Goal: Find specific page/section: Find specific page/section

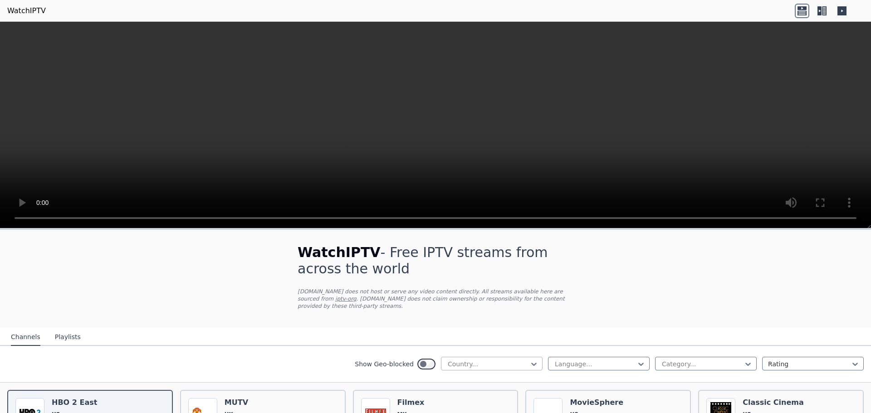
click at [470, 360] on div at bounding box center [488, 364] width 83 height 9
type input "**"
click at [484, 376] on div "[GEOGRAPHIC_DATA]" at bounding box center [492, 384] width 102 height 16
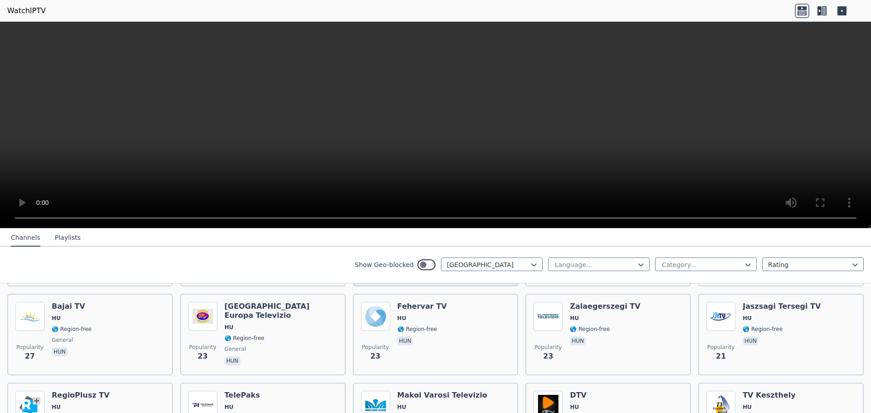
scroll to position [454, 0]
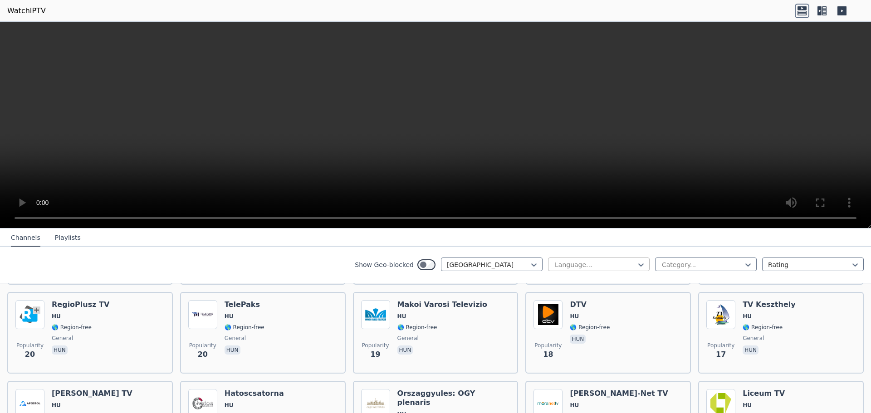
click at [586, 263] on div at bounding box center [595, 264] width 83 height 9
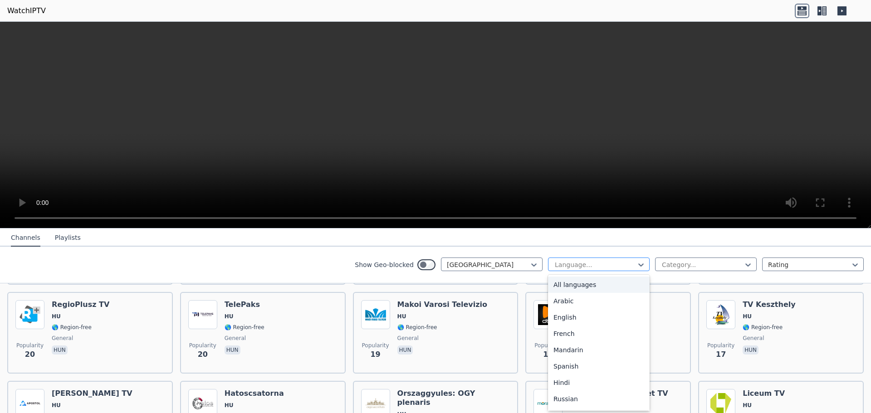
click at [586, 263] on div at bounding box center [595, 264] width 83 height 9
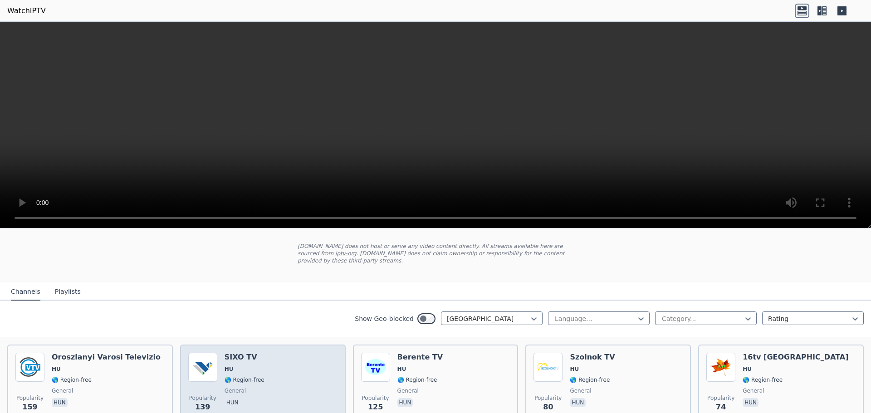
scroll to position [91, 0]
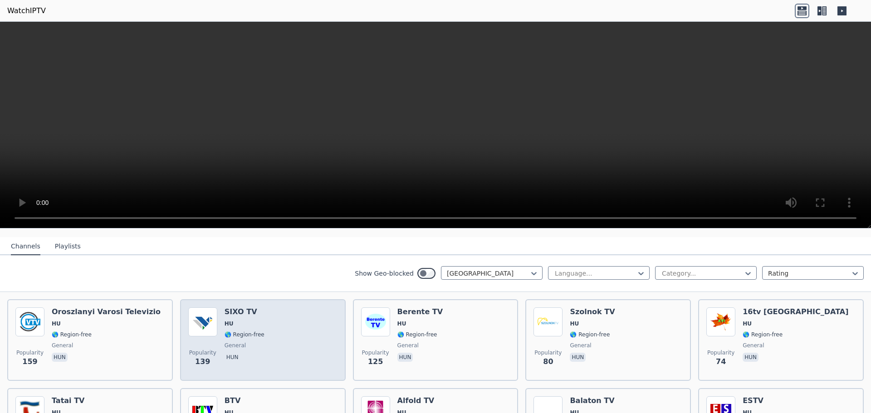
click at [260, 343] on div "Popularity 139 SIXO TV HU 🌎 Region-free general hun" at bounding box center [262, 340] width 149 height 65
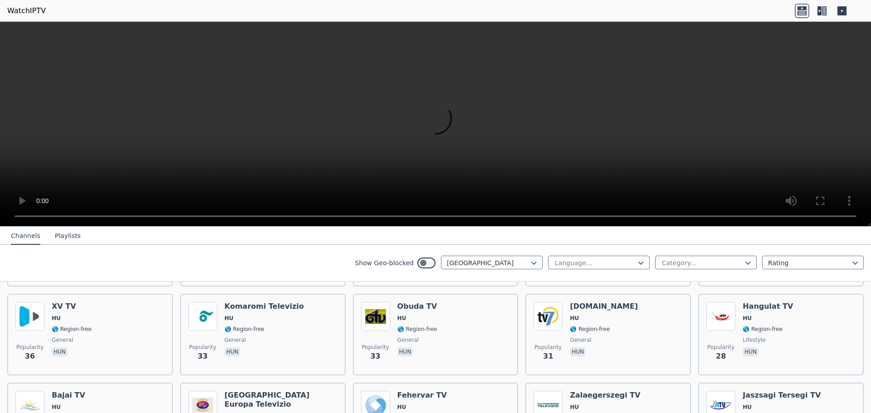
scroll to position [0, 0]
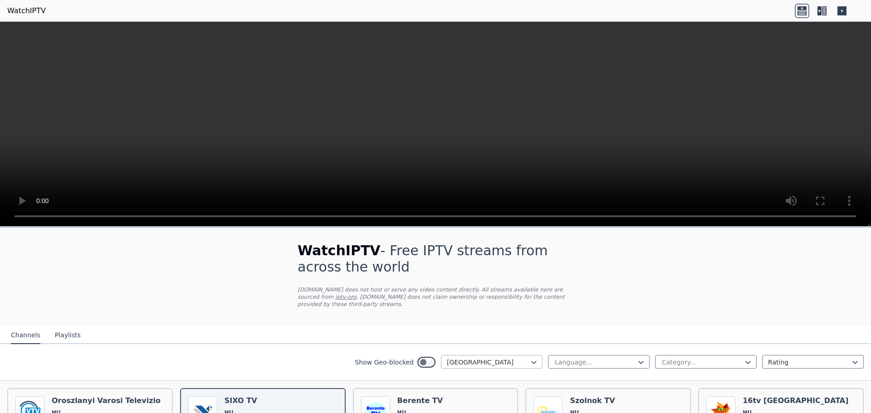
click at [454, 358] on div at bounding box center [488, 362] width 83 height 9
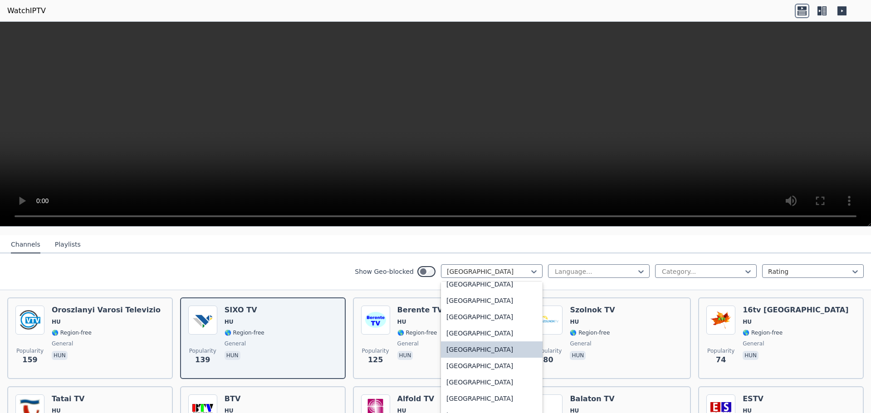
scroll to position [1359, 0]
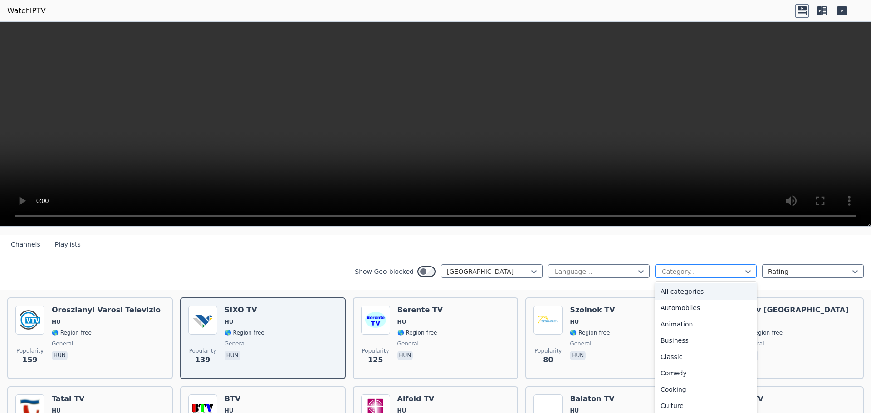
click at [687, 267] on div at bounding box center [702, 271] width 83 height 9
type input "***"
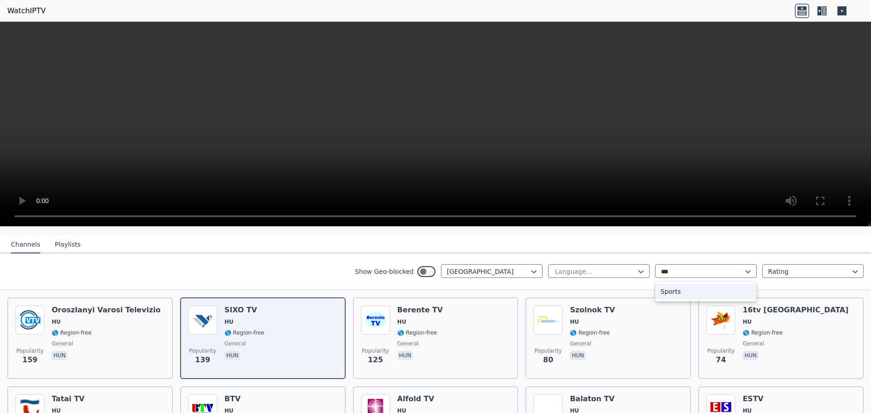
click at [670, 284] on div "Sports" at bounding box center [706, 292] width 102 height 16
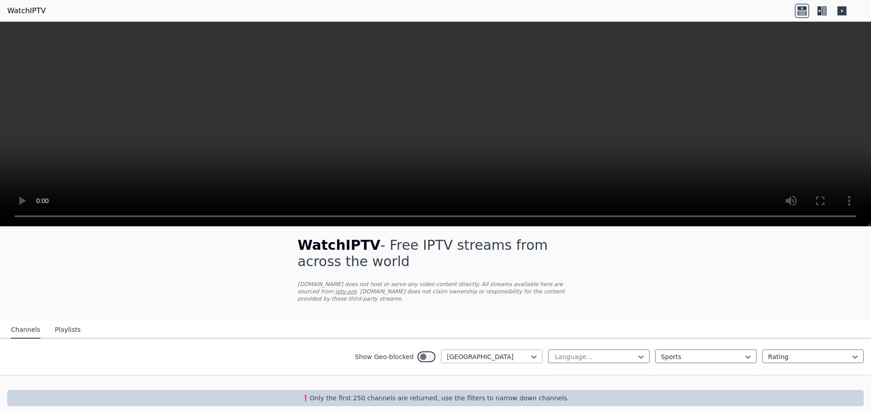
click at [469, 355] on div "[GEOGRAPHIC_DATA]" at bounding box center [492, 357] width 102 height 14
click at [454, 369] on div "All countries" at bounding box center [492, 377] width 102 height 16
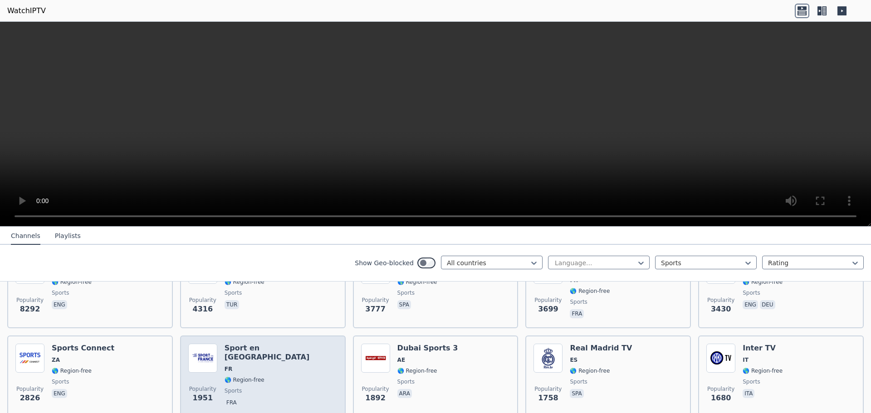
scroll to position [187, 0]
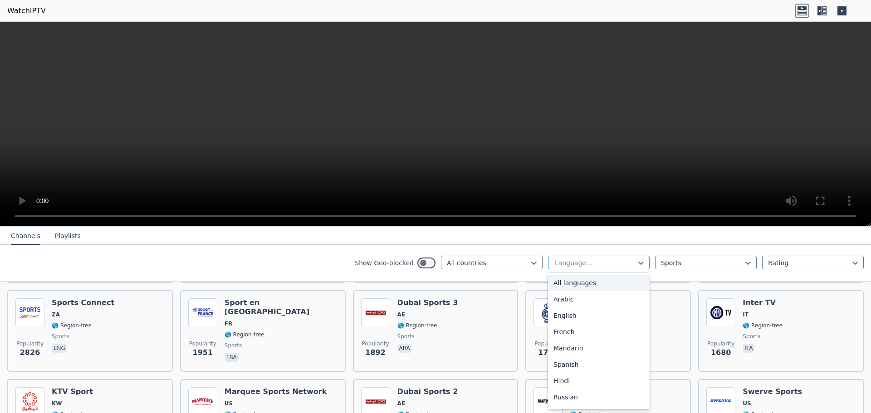
click at [567, 265] on div at bounding box center [595, 263] width 83 height 9
click at [563, 318] on div "English" at bounding box center [599, 316] width 102 height 16
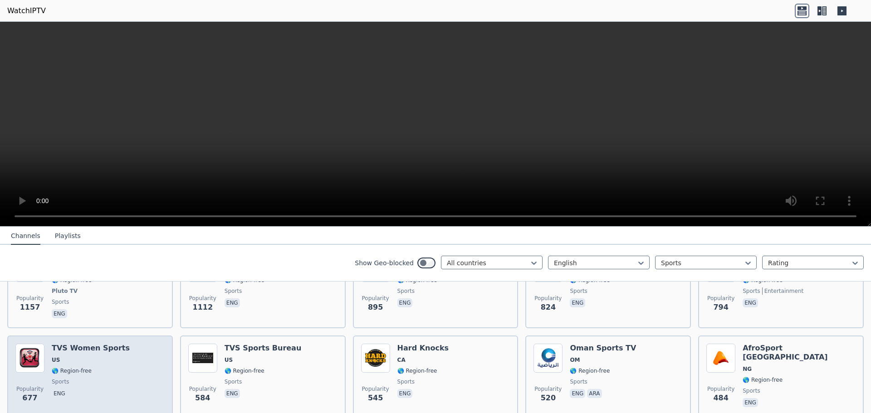
scroll to position [368, 0]
